Goal: Information Seeking & Learning: Learn about a topic

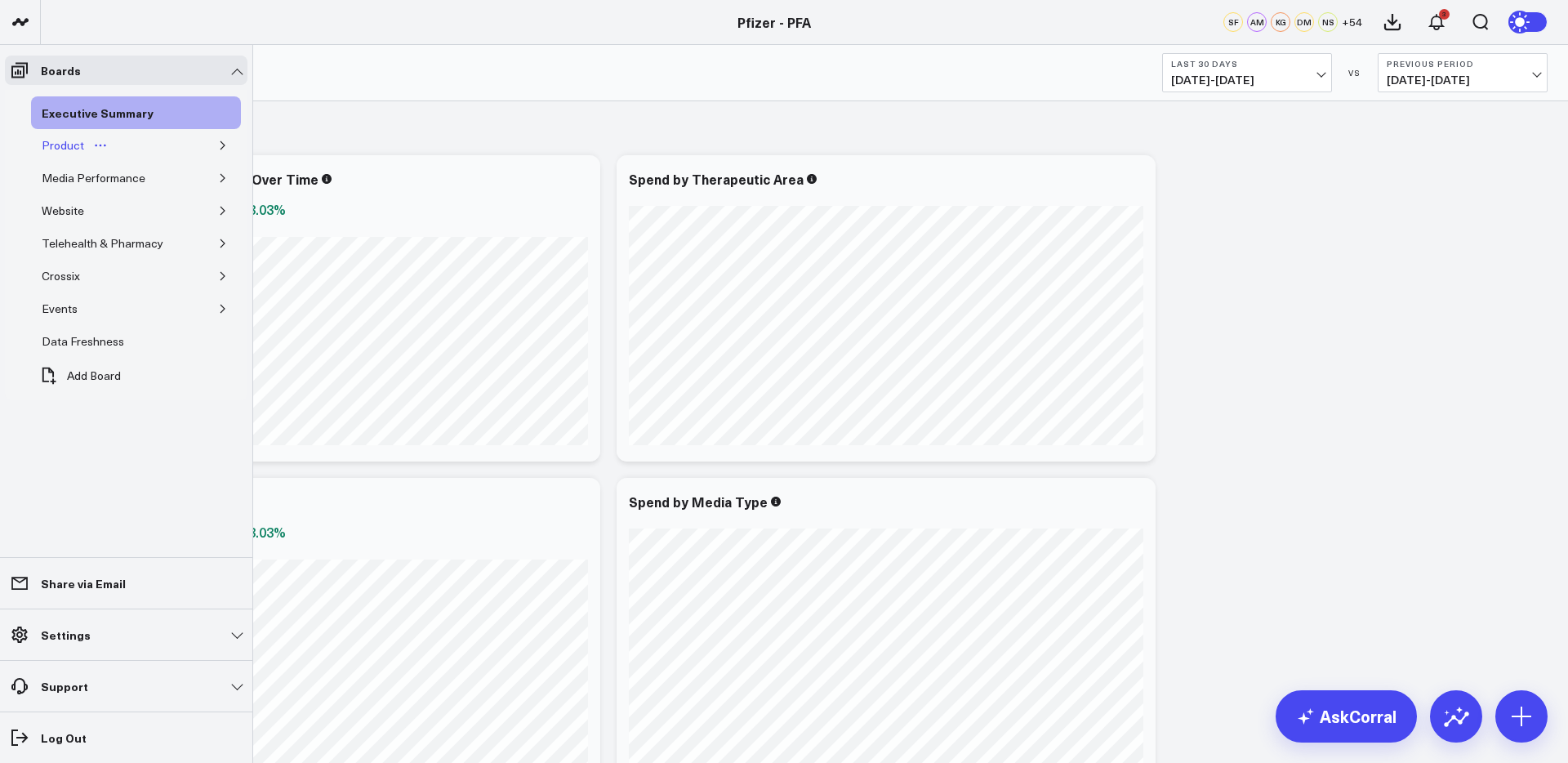
click at [68, 149] on div "Product" at bounding box center [62, 145] width 51 height 19
click at [220, 145] on icon "button" at bounding box center [223, 145] width 10 height 10
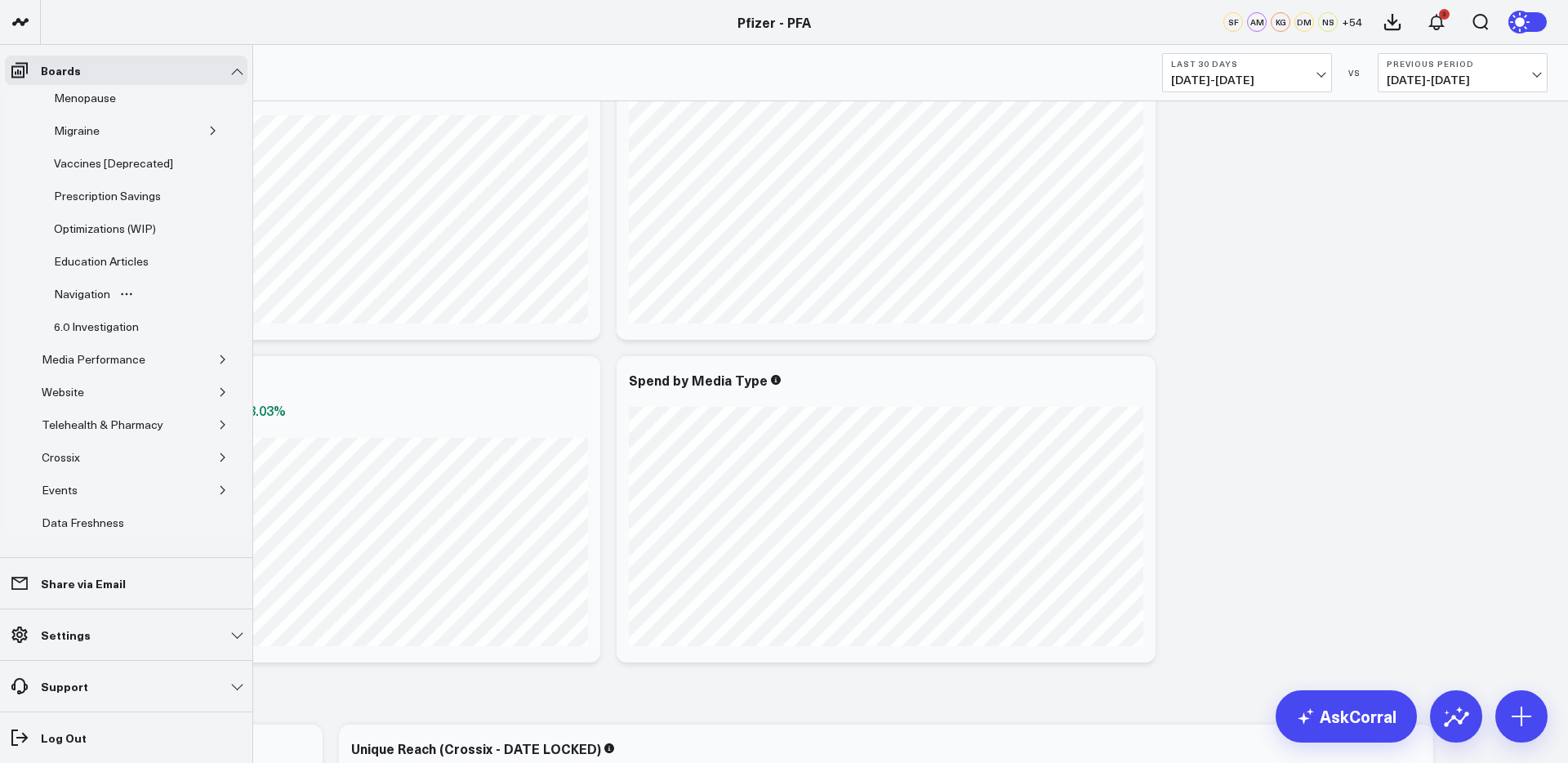
scroll to position [321, 0]
click at [218, 452] on icon "button" at bounding box center [223, 457] width 10 height 10
click at [77, 480] on div "Essence" at bounding box center [76, 489] width 53 height 19
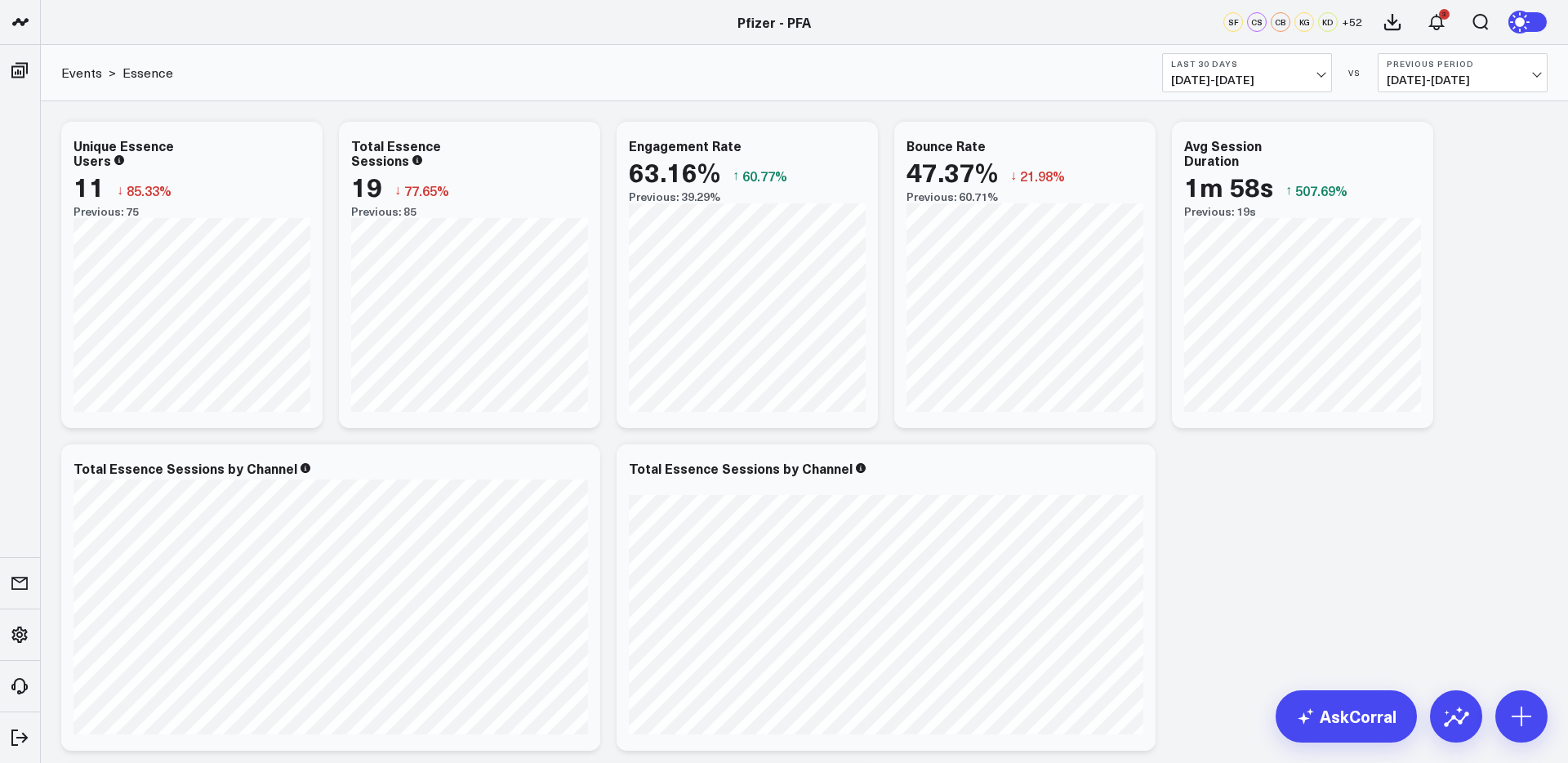
click at [1246, 74] on span "[DATE] - [DATE]" at bounding box center [1247, 81] width 152 height 13
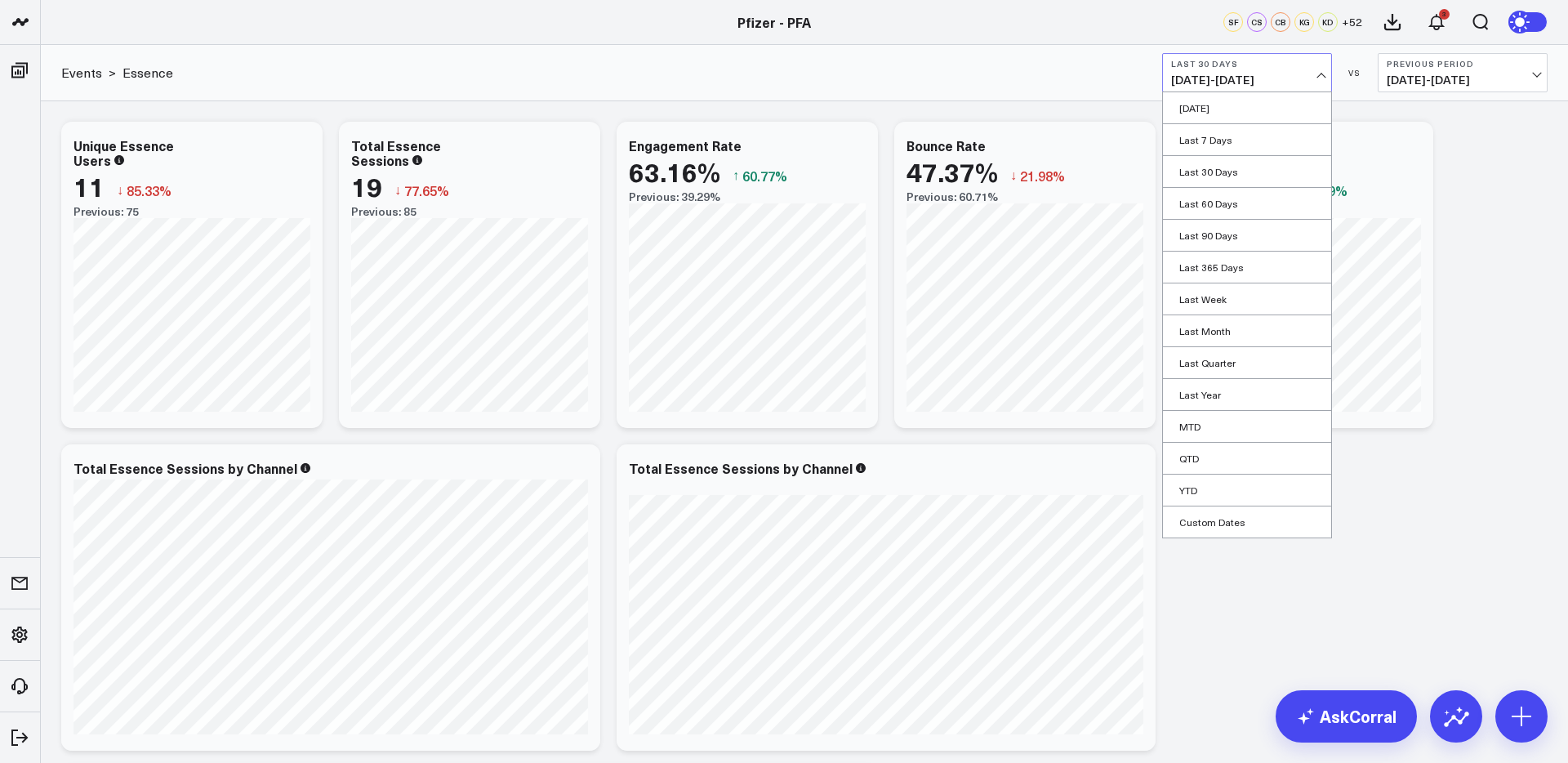
drag, startPoint x: 1188, startPoint y: 486, endPoint x: 1208, endPoint y: 482, distance: 20.4
click at [1189, 485] on link "YTD" at bounding box center [1247, 489] width 168 height 31
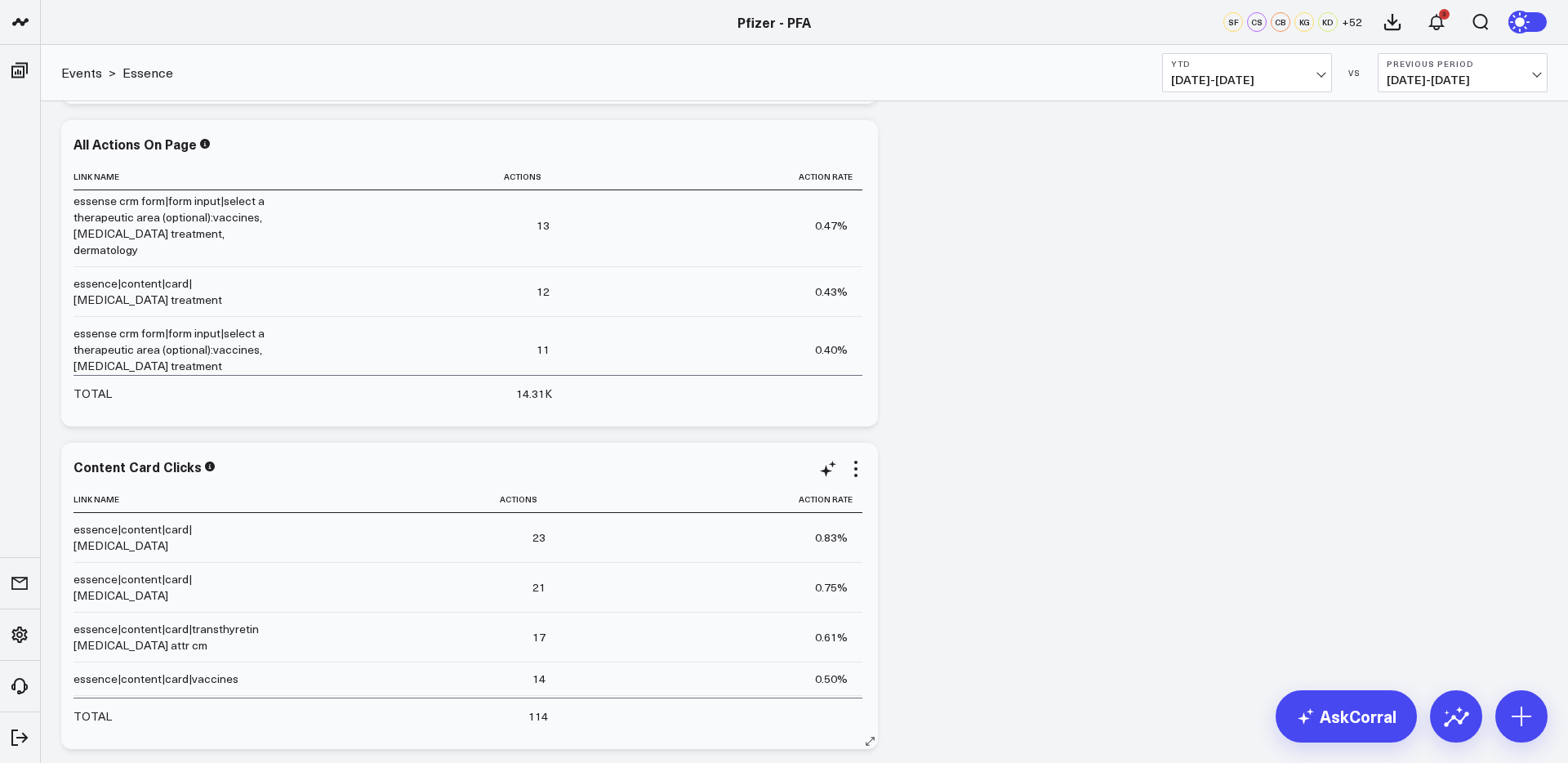
scroll to position [1931, 0]
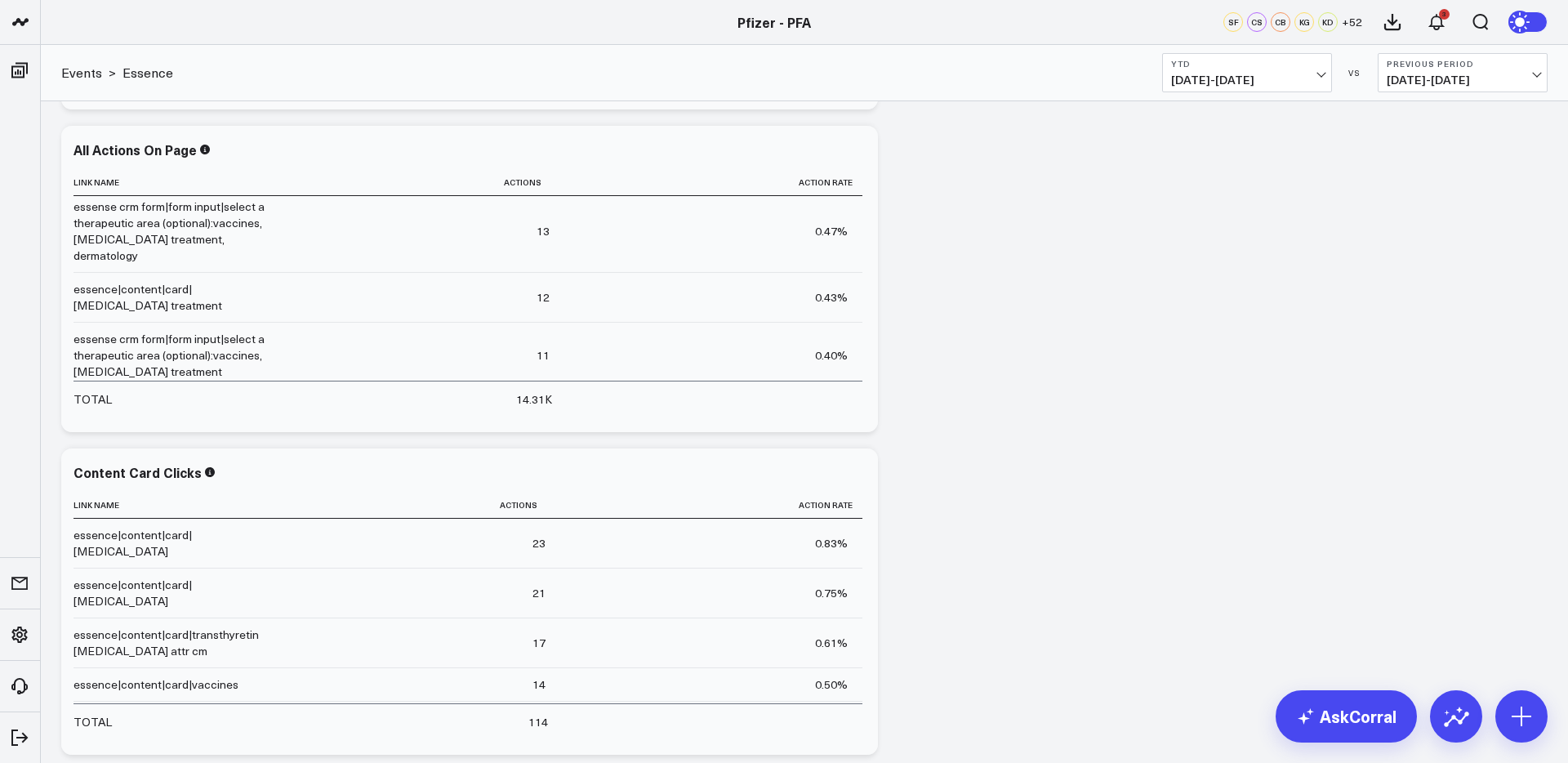
click at [1063, 578] on div "Modify via AI Copy link to widget Ask support Remove Create linked copy Executi…" at bounding box center [804, 140] width 1503 height 3917
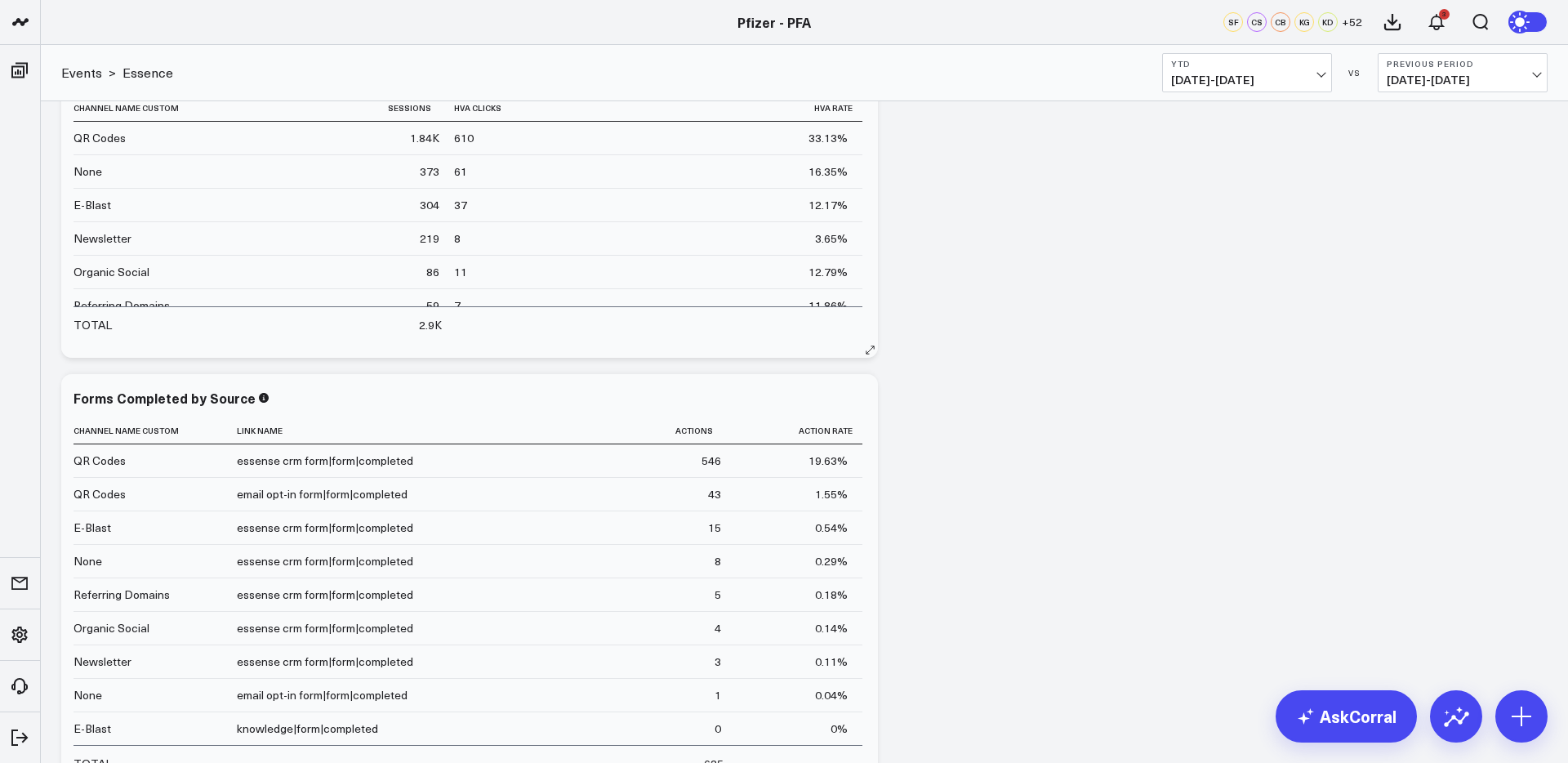
scroll to position [0, 0]
